Goal: Information Seeking & Learning: Learn about a topic

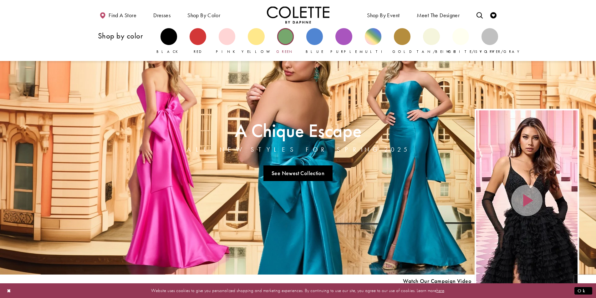
click at [285, 37] on div "Primary block" at bounding box center [285, 36] width 17 height 17
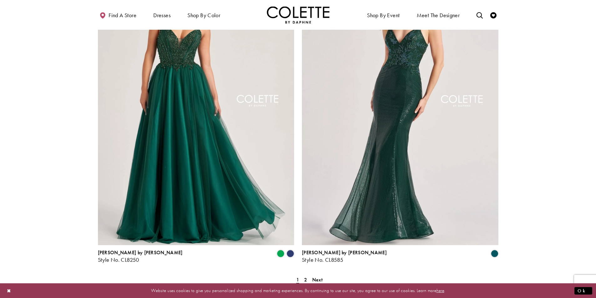
scroll to position [1063, 0]
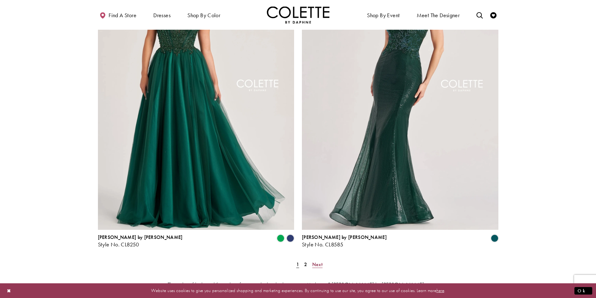
click at [318, 261] on span "Next" at bounding box center [317, 264] width 10 height 7
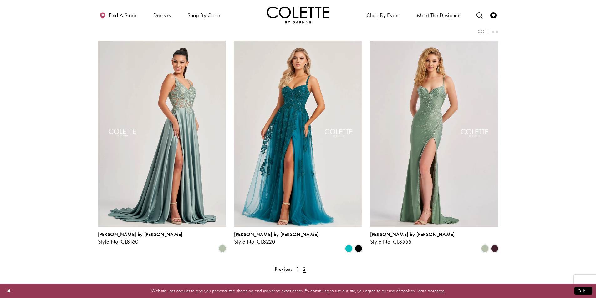
scroll to position [34, 0]
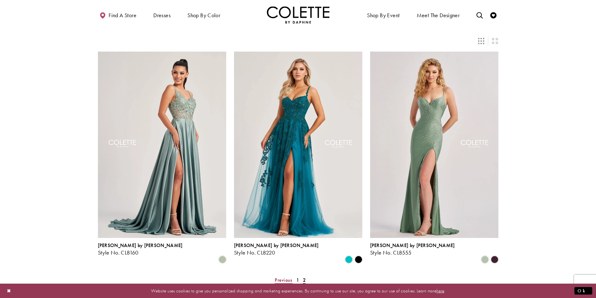
click at [286, 277] on span "Previous" at bounding box center [284, 280] width 18 height 7
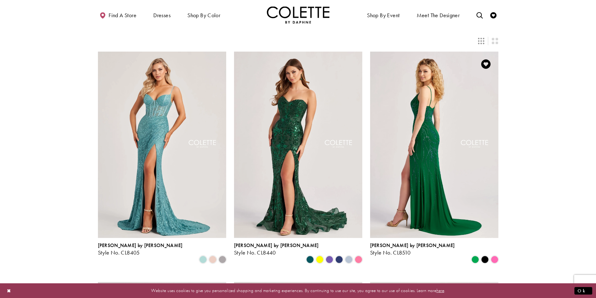
click at [420, 100] on img "Visit Colette by Daphne Style No. CL8510 Page" at bounding box center [434, 145] width 128 height 186
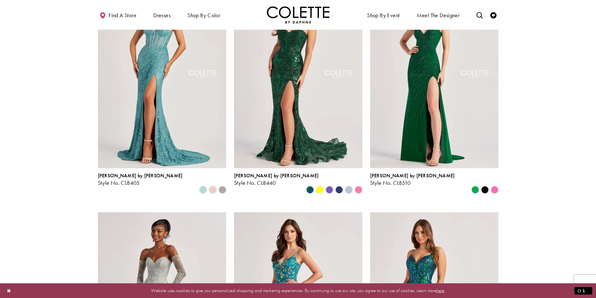
scroll to position [3, 0]
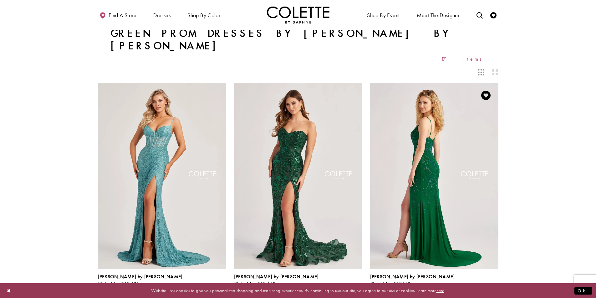
click at [429, 140] on img "Visit Colette by Daphne Style No. CL8510 Page" at bounding box center [434, 176] width 128 height 186
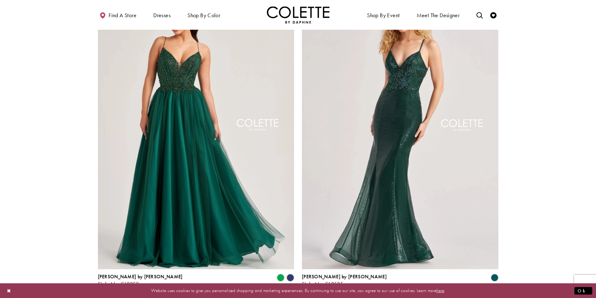
scroll to position [1063, 0]
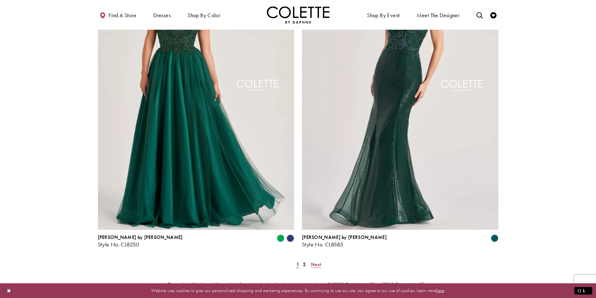
click at [316, 261] on span "Next" at bounding box center [316, 264] width 10 height 7
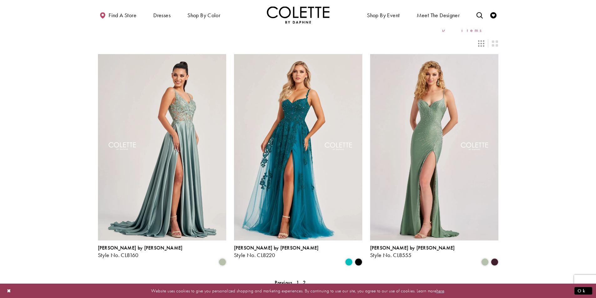
scroll to position [63, 0]
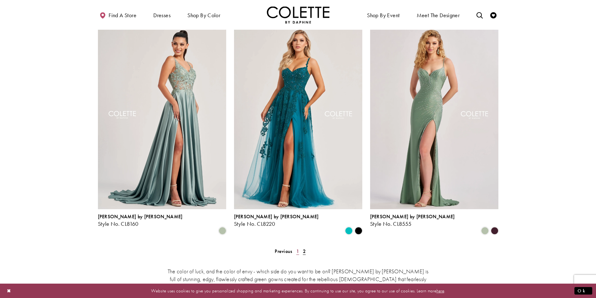
click at [297, 248] on span "1" at bounding box center [297, 251] width 3 height 7
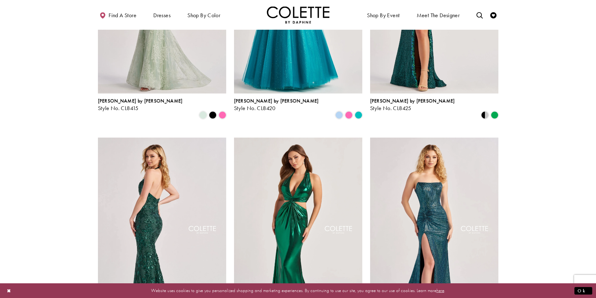
scroll to position [440, 0]
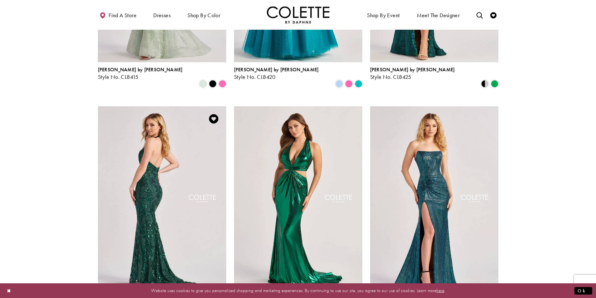
click at [180, 206] on img "Visit Colette by Daphne Style No. CL8495 Page" at bounding box center [162, 199] width 128 height 186
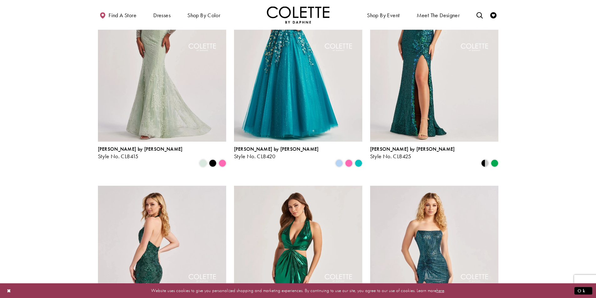
scroll to position [347, 0]
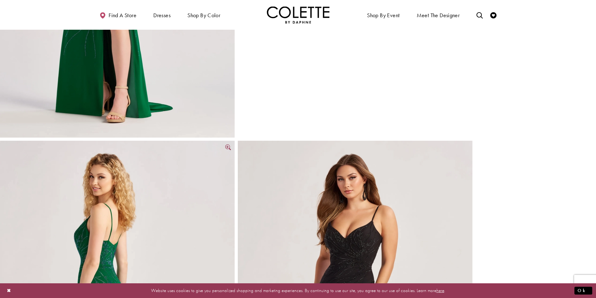
scroll to position [219, 0]
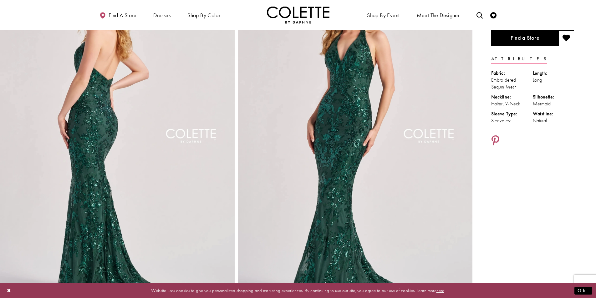
scroll to position [31, 0]
